Goal: Task Accomplishment & Management: Complete application form

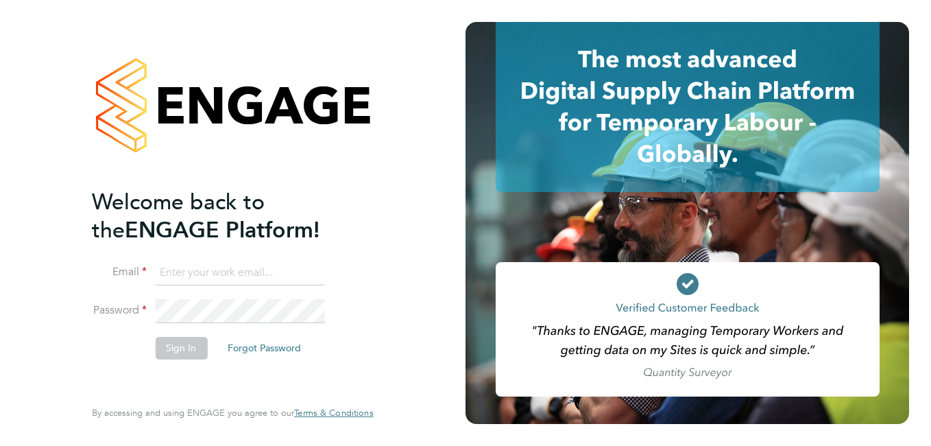
type input "[PERSON_NAME][EMAIL_ADDRESS][PERSON_NAME][DOMAIN_NAME]"
click at [197, 350] on button "Sign In" at bounding box center [181, 348] width 52 height 22
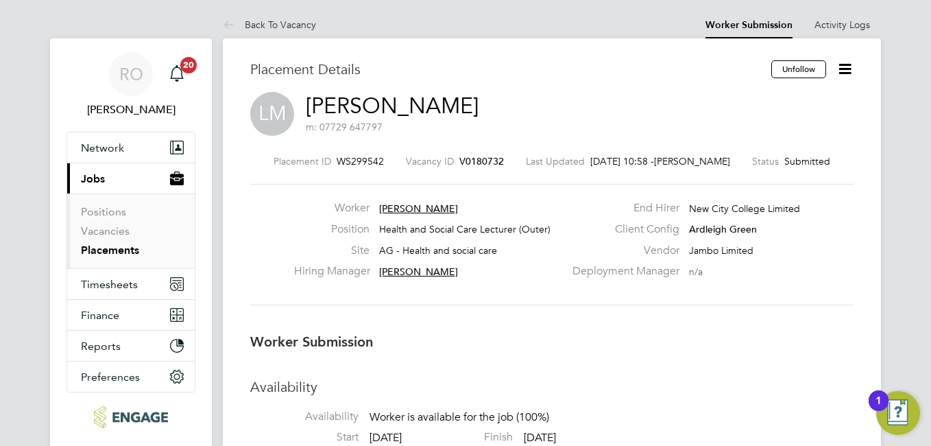
click at [93, 234] on link "Vacancies" at bounding box center [105, 230] width 49 height 13
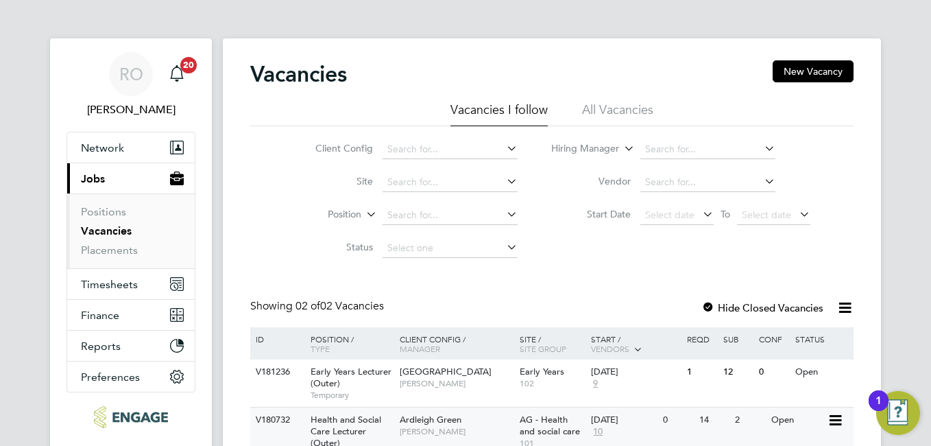
click at [468, 407] on div "Ardleigh Green Roslyn O'Garro" at bounding box center [456, 425] width 120 height 36
